Goal: Task Accomplishment & Management: Manage account settings

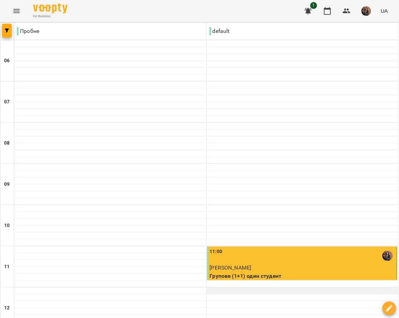
scroll to position [314, 0]
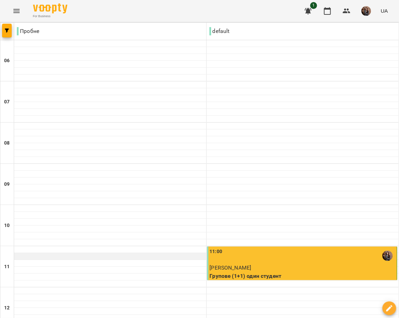
scroll to position [468, 0]
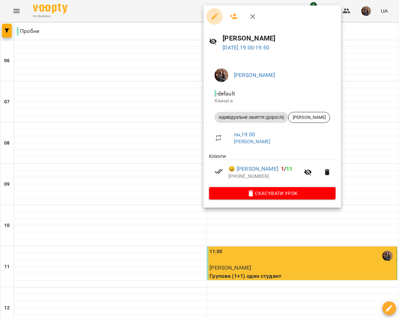
click at [212, 17] on icon "button" at bounding box center [214, 16] width 8 height 8
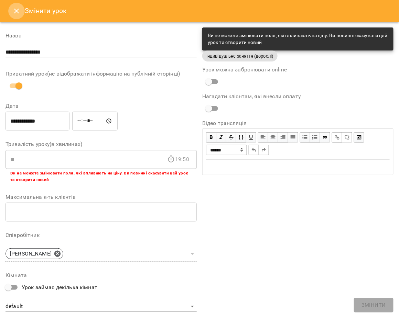
click at [13, 9] on icon "Close" at bounding box center [16, 11] width 8 height 8
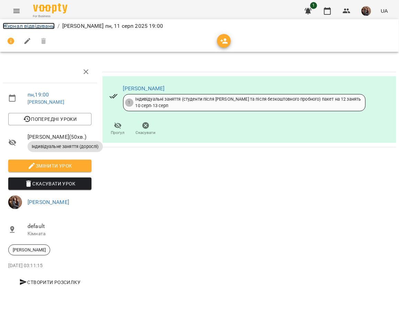
click at [48, 26] on link "Журнал відвідувань" at bounding box center [29, 26] width 52 height 7
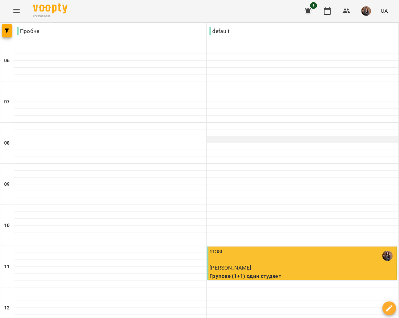
scroll to position [468, 0]
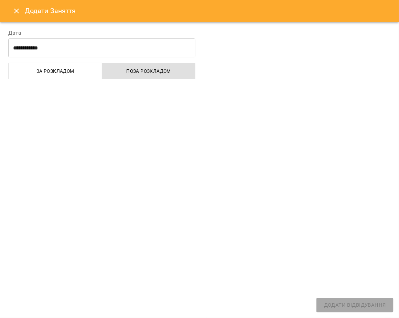
select select "**********"
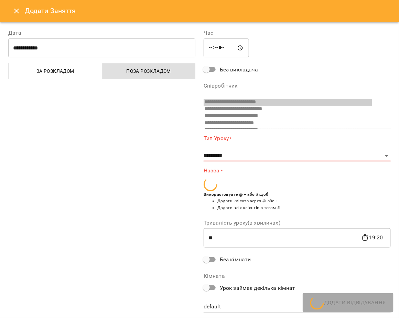
scroll to position [122, 0]
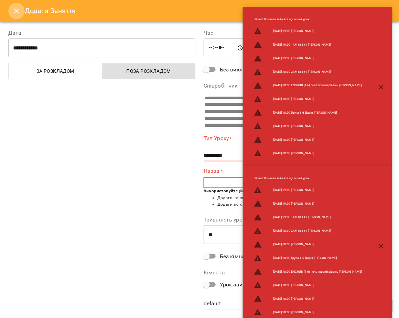
click at [19, 8] on icon "Close" at bounding box center [16, 11] width 8 height 8
